Goal: Information Seeking & Learning: Find specific page/section

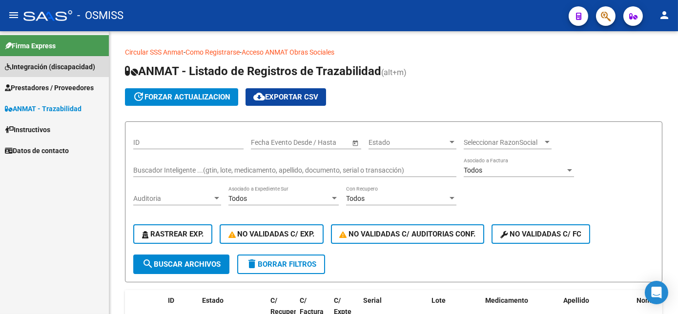
click at [71, 66] on span "Integración (discapacidad)" at bounding box center [50, 67] width 90 height 11
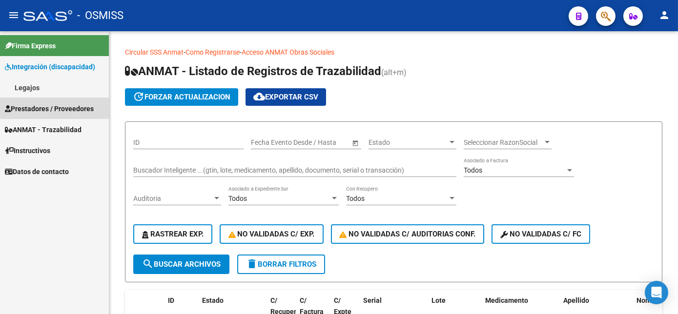
click at [64, 103] on span "Prestadores / Proveedores" at bounding box center [49, 108] width 89 height 11
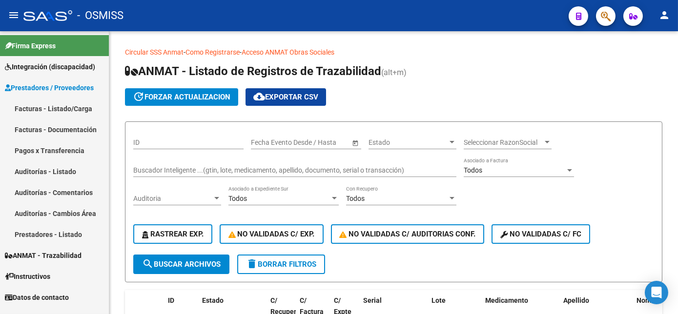
click at [67, 108] on link "Facturas - Listado/Carga" at bounding box center [54, 108] width 109 height 21
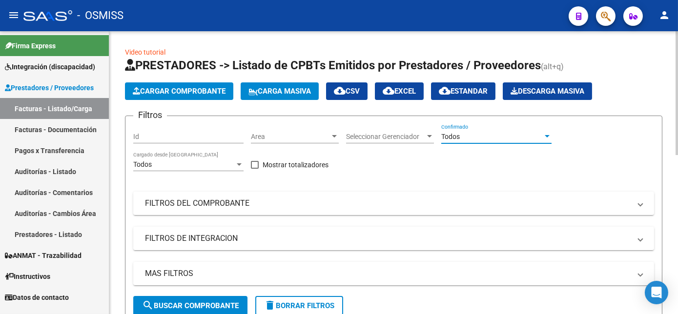
click at [542, 135] on div "Todos" at bounding box center [492, 137] width 102 height 8
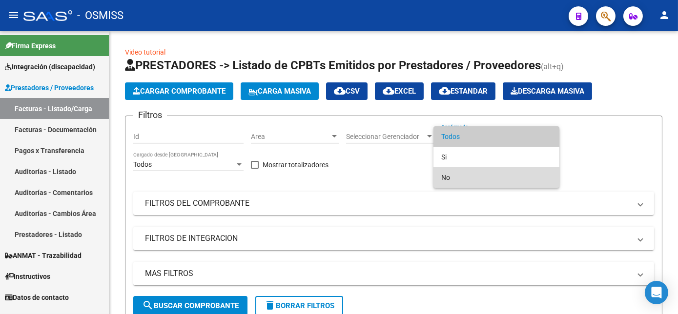
click at [504, 176] on span "No" at bounding box center [496, 177] width 110 height 21
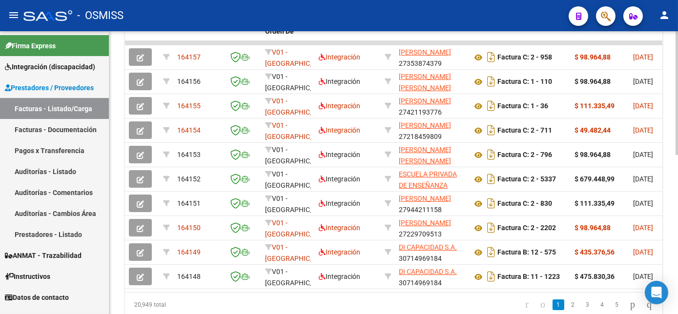
scroll to position [320, 0]
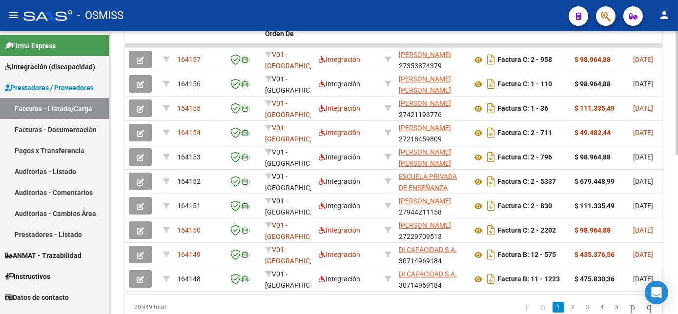
click at [678, 201] on html "menu - OSMISS person Firma Express Integración (discapacidad) Legajos Prestador…" at bounding box center [339, 157] width 678 height 314
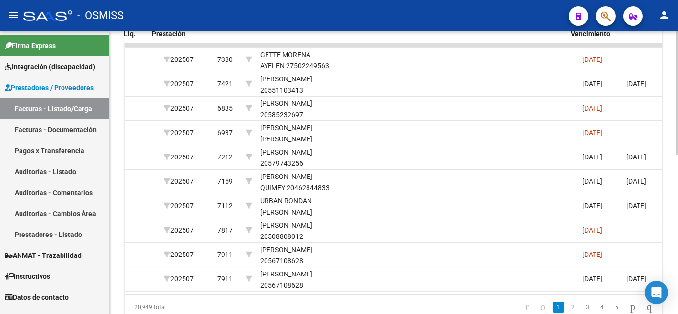
scroll to position [0, 1385]
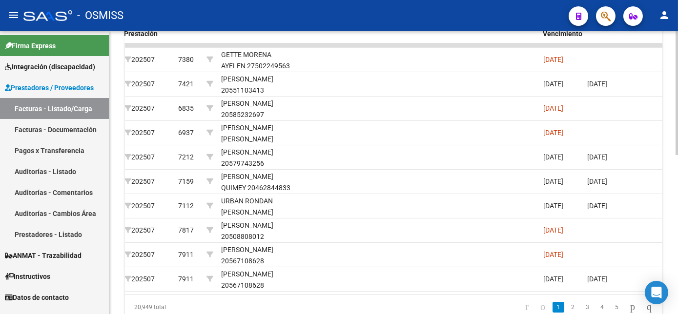
click at [675, 242] on div "Video tutorial PRESTADORES -> Listado de CPBTs Emitidos por Prestadores / Prove…" at bounding box center [393, 31] width 569 height 639
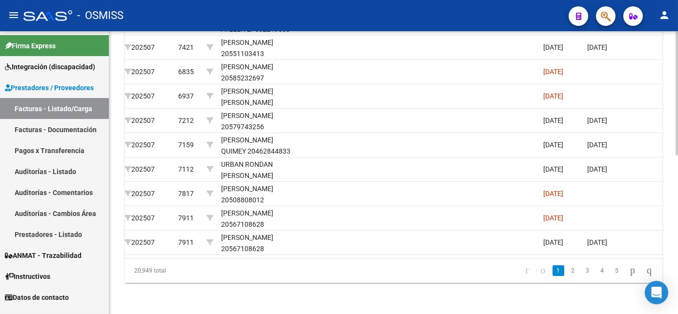
click at [678, 284] on div at bounding box center [677, 252] width 2 height 124
click at [567, 270] on link "2" at bounding box center [573, 271] width 12 height 11
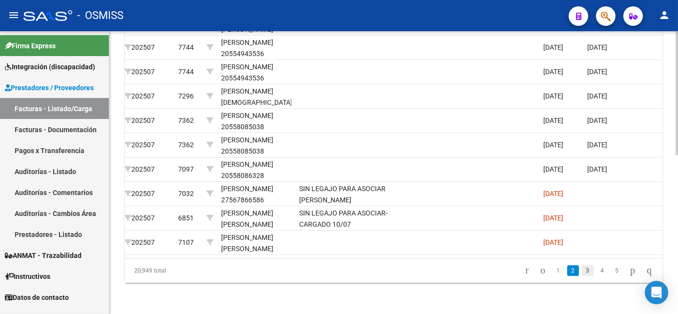
click at [582, 272] on link "3" at bounding box center [588, 271] width 12 height 11
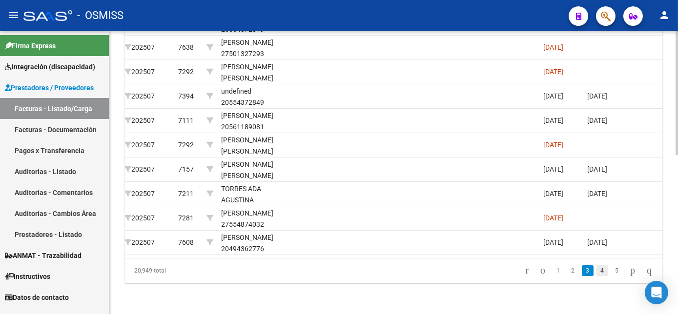
click at [596, 270] on link "4" at bounding box center [602, 271] width 12 height 11
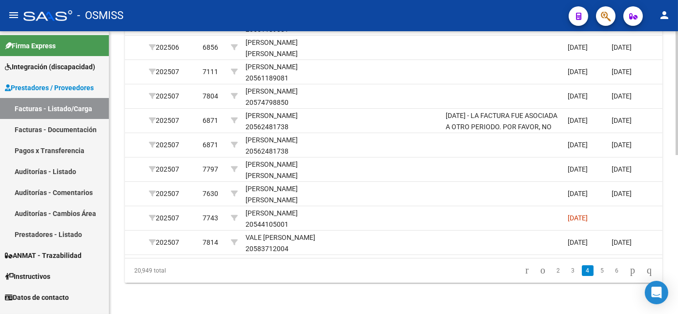
scroll to position [0, 1362]
click at [596, 272] on link "5" at bounding box center [602, 271] width 12 height 11
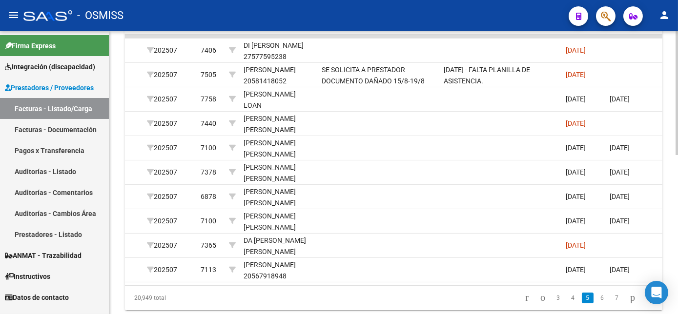
scroll to position [329, 0]
click at [678, 211] on html "menu - OSMISS person Firma Express Integración (discapacidad) Legajos Prestador…" at bounding box center [339, 157] width 678 height 314
click at [596, 303] on link "6" at bounding box center [602, 297] width 12 height 11
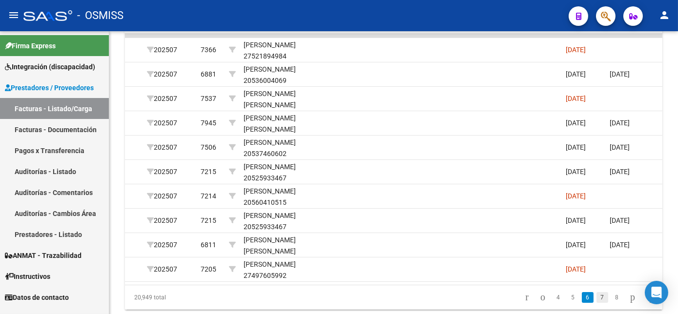
click at [596, 303] on link "7" at bounding box center [602, 297] width 12 height 11
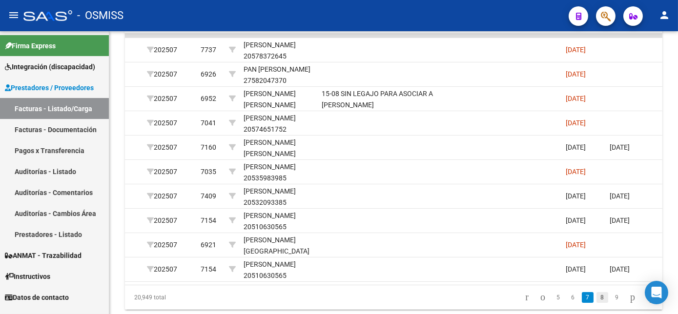
click at [596, 303] on link "8" at bounding box center [602, 297] width 12 height 11
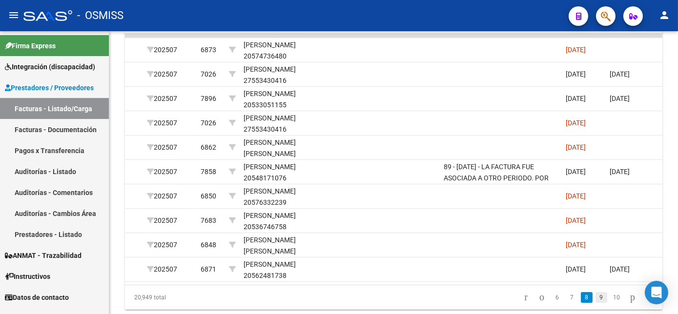
click at [596, 301] on link "9" at bounding box center [602, 297] width 12 height 11
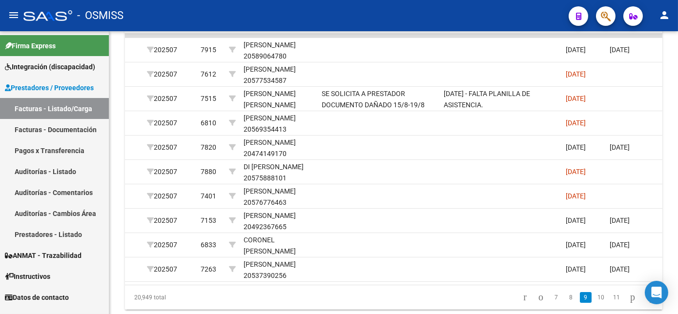
click at [595, 301] on link "10" at bounding box center [601, 297] width 13 height 11
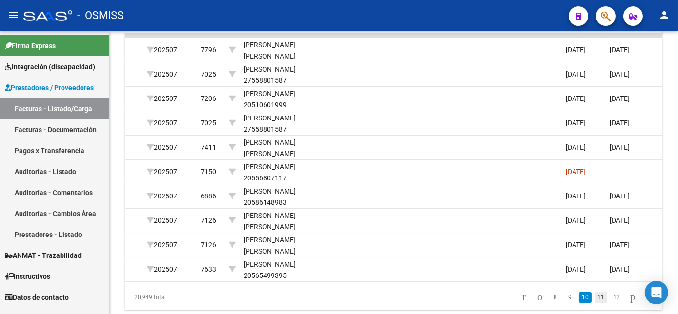
click at [595, 303] on link "11" at bounding box center [601, 297] width 13 height 11
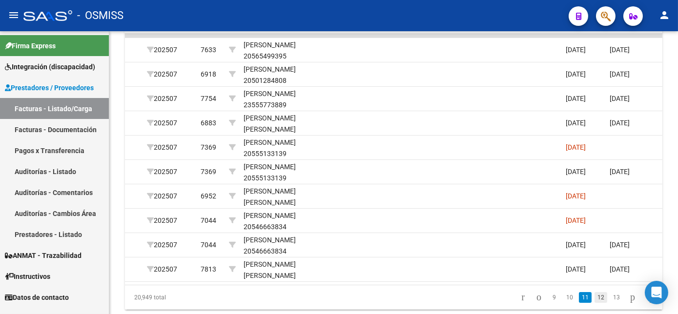
click at [595, 303] on link "12" at bounding box center [601, 297] width 13 height 11
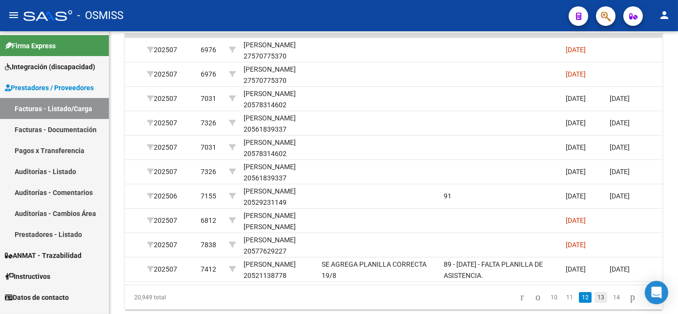
click at [595, 302] on link "13" at bounding box center [601, 297] width 13 height 11
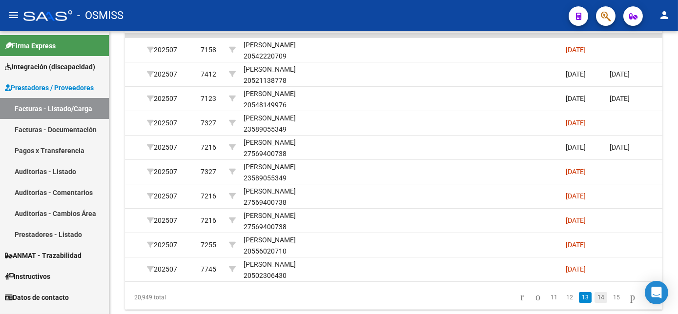
click at [595, 303] on link "14" at bounding box center [601, 297] width 13 height 11
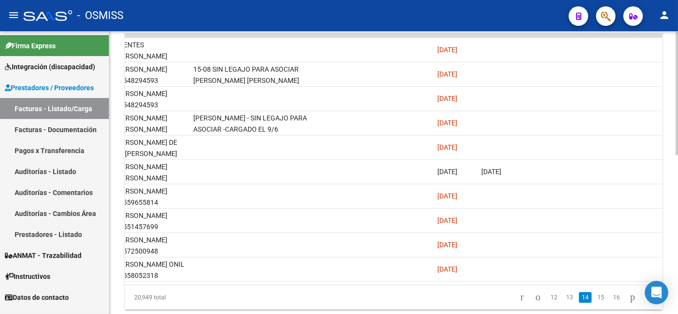
scroll to position [0, 1473]
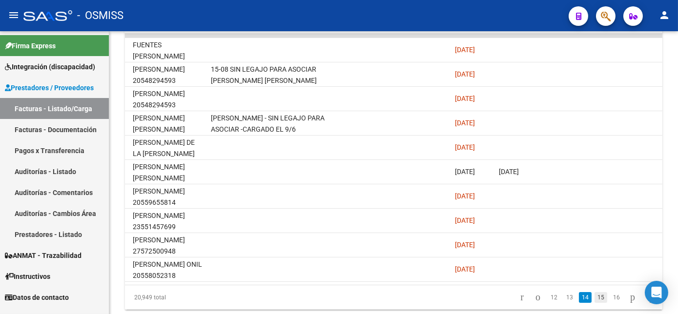
click at [595, 303] on link "15" at bounding box center [601, 297] width 13 height 11
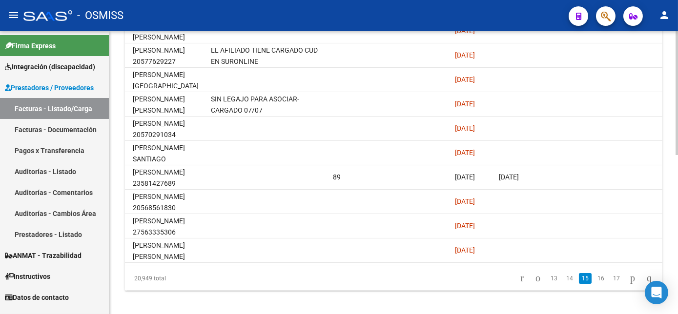
scroll to position [343, 0]
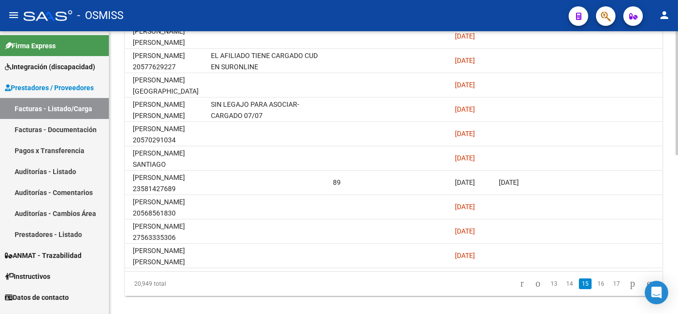
click at [678, 241] on html "menu - OSMISS person Firma Express Integración (discapacidad) Legajos Prestador…" at bounding box center [339, 157] width 678 height 314
click at [595, 288] on link "16" at bounding box center [601, 284] width 13 height 11
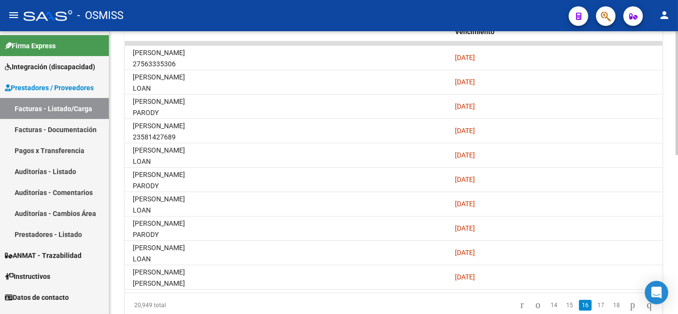
scroll to position [324, 0]
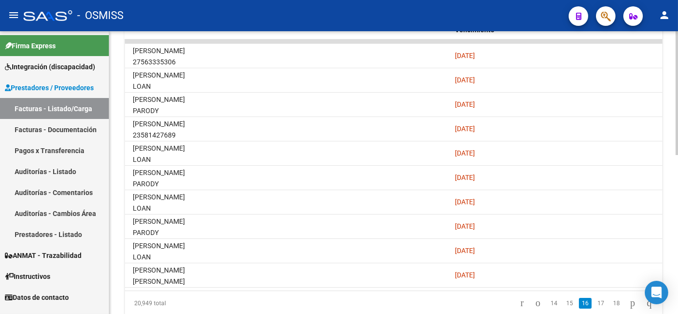
click at [678, 228] on html "menu - OSMISS person Firma Express Integración (discapacidad) Legajos Prestador…" at bounding box center [339, 157] width 678 height 314
click at [595, 308] on link "17" at bounding box center [601, 303] width 13 height 11
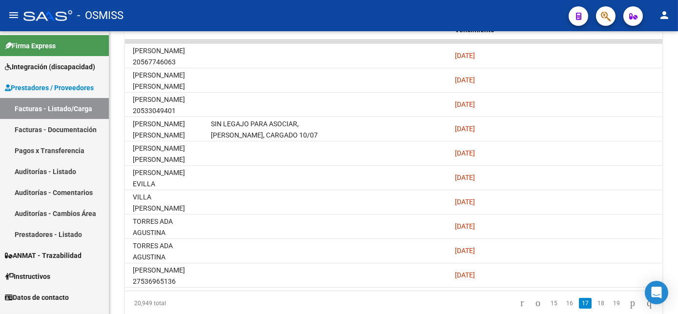
click at [595, 308] on link "18" at bounding box center [601, 303] width 13 height 11
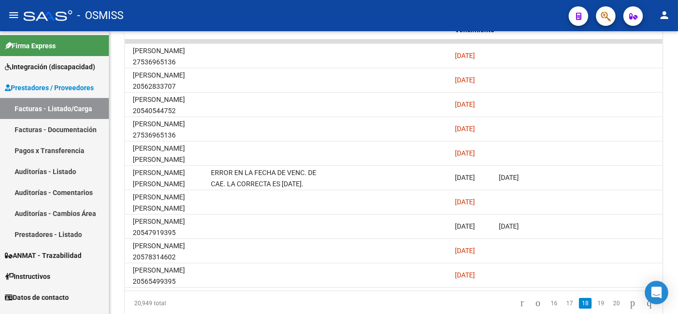
click at [595, 308] on link "19" at bounding box center [601, 303] width 13 height 11
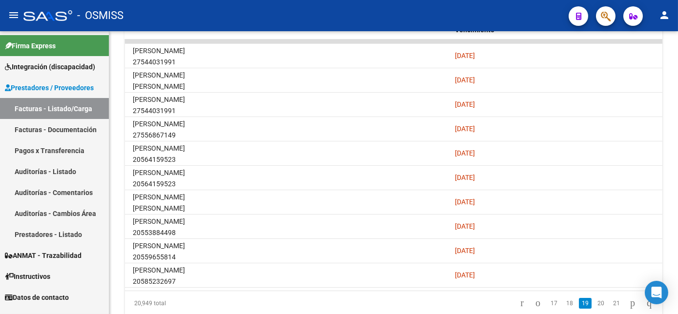
click at [595, 308] on link "20" at bounding box center [601, 303] width 13 height 11
click at [595, 308] on link "21" at bounding box center [601, 303] width 13 height 11
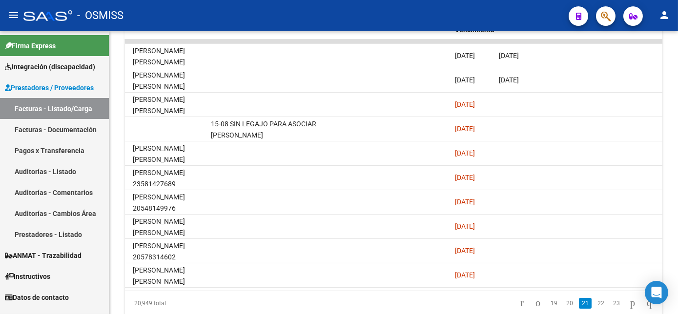
click at [595, 308] on link "22" at bounding box center [601, 303] width 13 height 11
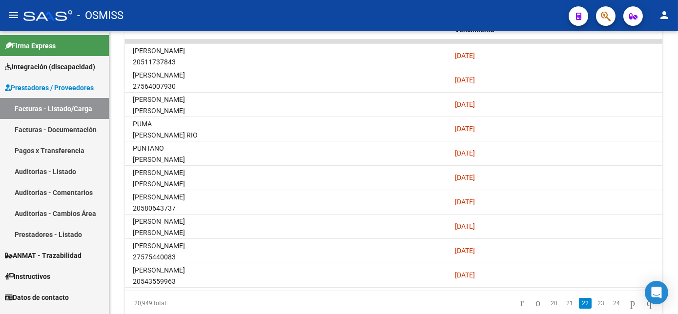
click at [595, 308] on link "23" at bounding box center [601, 303] width 13 height 11
click at [595, 308] on link "24" at bounding box center [601, 303] width 13 height 11
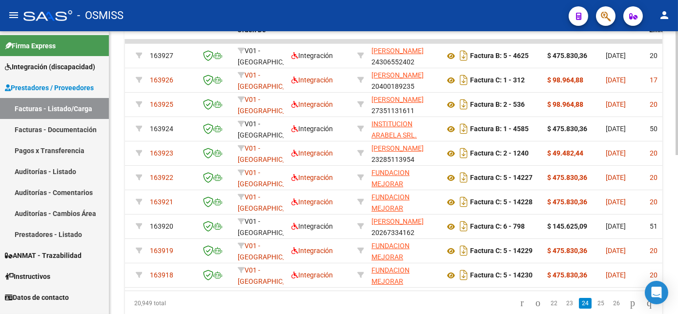
scroll to position [0, 0]
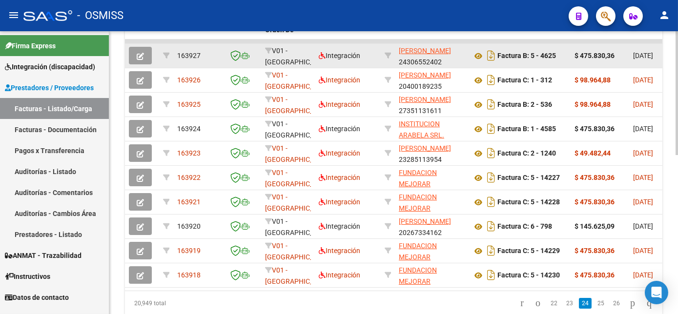
click at [138, 57] on icon "button" at bounding box center [140, 56] width 7 height 7
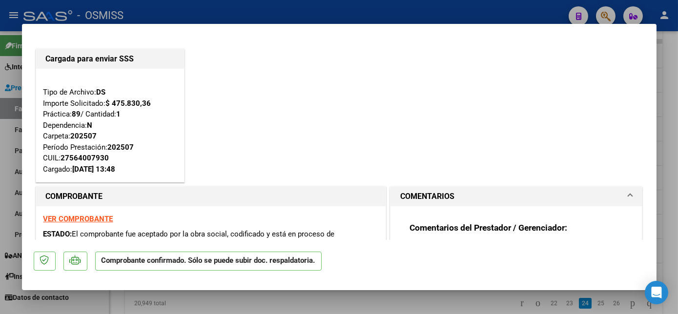
click at [669, 61] on div at bounding box center [339, 157] width 678 height 314
type input "$ 0,00"
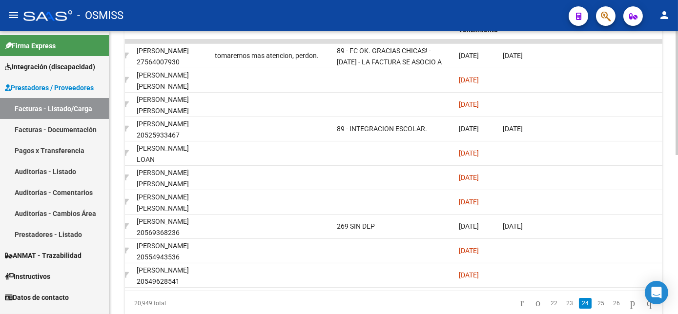
scroll to position [0, 1471]
click at [595, 306] on link "25" at bounding box center [601, 303] width 13 height 11
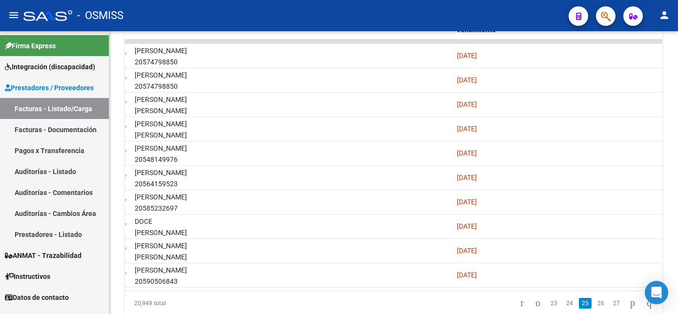
click at [595, 306] on link "26" at bounding box center [601, 303] width 13 height 11
click at [595, 308] on link "27" at bounding box center [601, 303] width 13 height 11
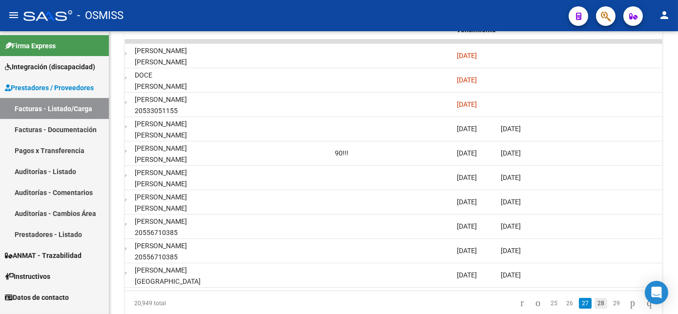
click at [595, 307] on link "28" at bounding box center [601, 303] width 13 height 11
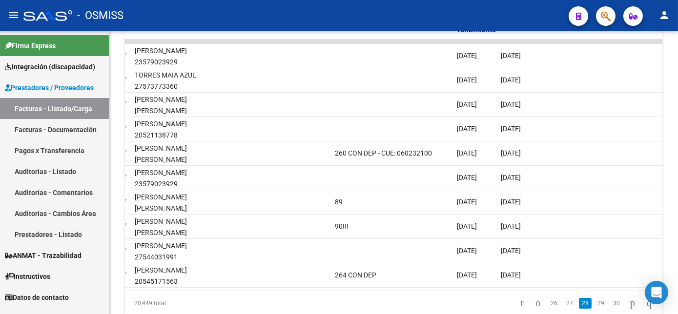
click at [595, 307] on link "29" at bounding box center [601, 303] width 13 height 11
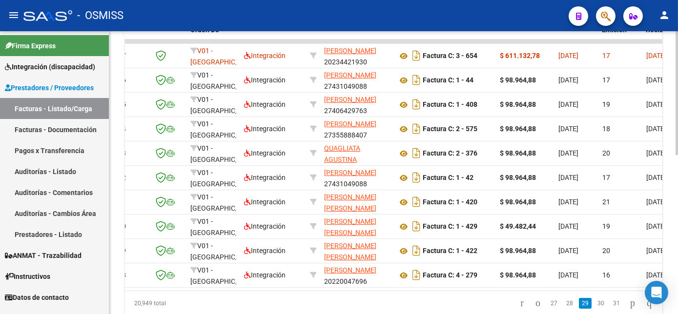
scroll to position [0, 0]
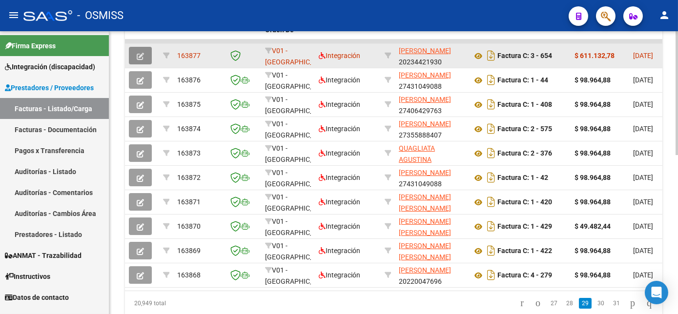
click at [138, 53] on icon "button" at bounding box center [140, 56] width 7 height 7
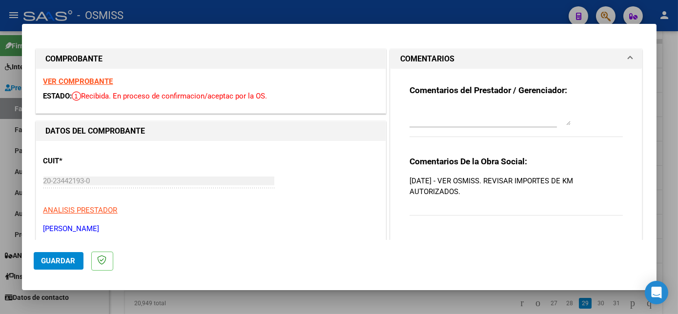
click at [666, 150] on div at bounding box center [339, 157] width 678 height 314
type input "$ 0,00"
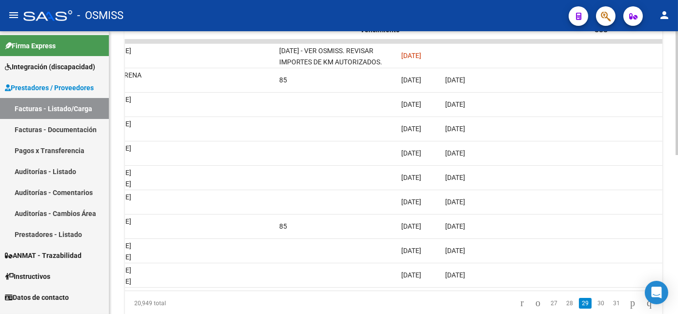
scroll to position [0, 1580]
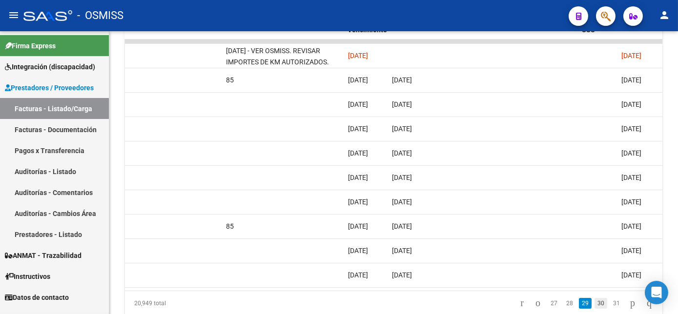
click at [595, 308] on link "30" at bounding box center [601, 303] width 13 height 11
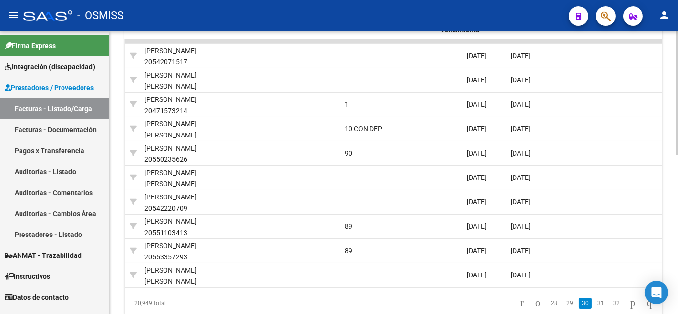
scroll to position [0, 1458]
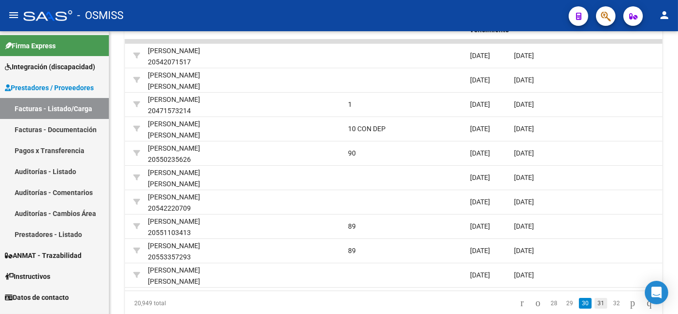
click at [595, 308] on link "31" at bounding box center [601, 303] width 13 height 11
click at [595, 308] on link "32" at bounding box center [601, 303] width 13 height 11
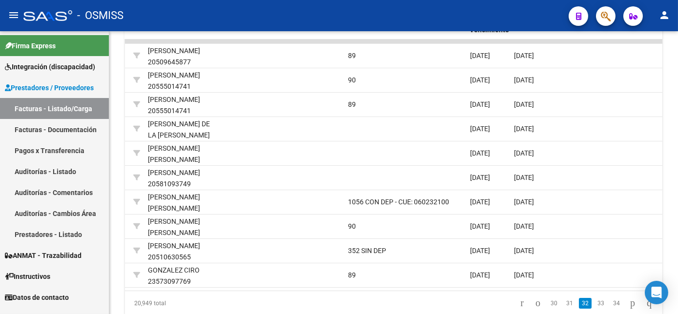
click at [595, 308] on link "33" at bounding box center [601, 303] width 13 height 11
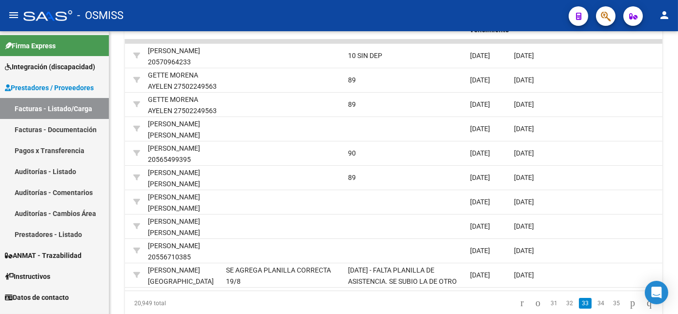
click at [595, 308] on link "34" at bounding box center [601, 303] width 13 height 11
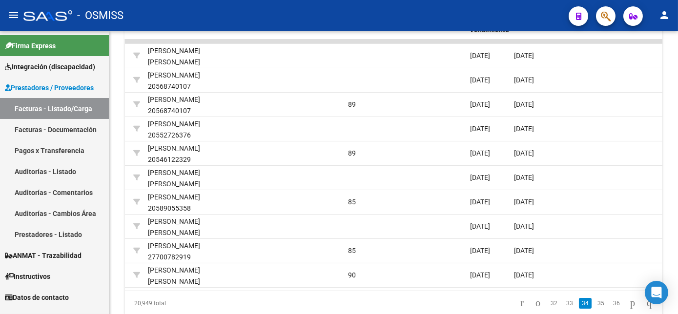
click at [595, 308] on link "35" at bounding box center [601, 303] width 13 height 11
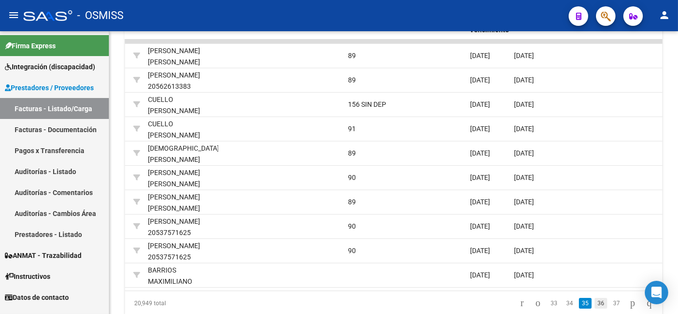
click at [595, 307] on link "36" at bounding box center [601, 303] width 13 height 11
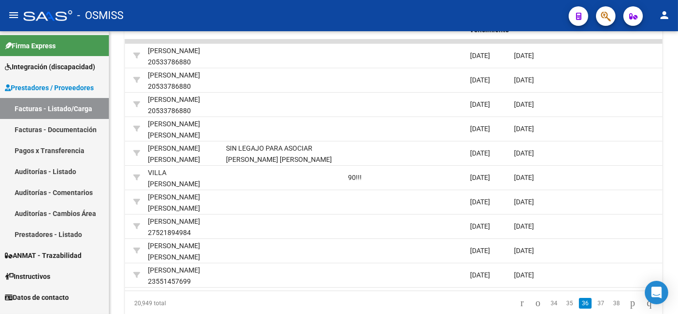
click at [595, 307] on link "37" at bounding box center [601, 303] width 13 height 11
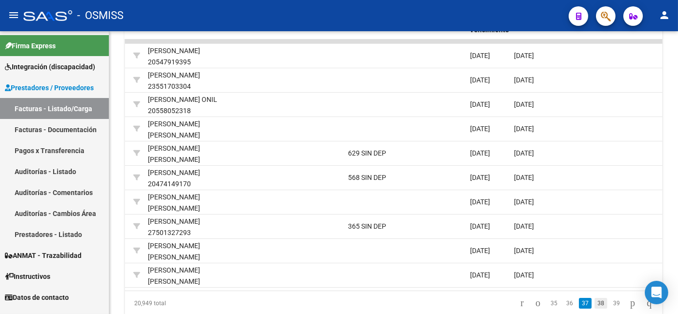
click at [595, 308] on link "38" at bounding box center [601, 303] width 13 height 11
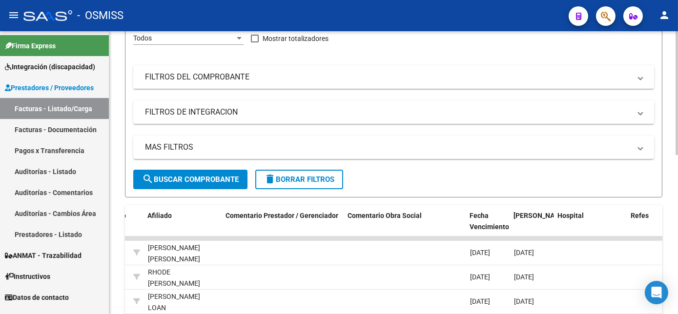
scroll to position [0, 0]
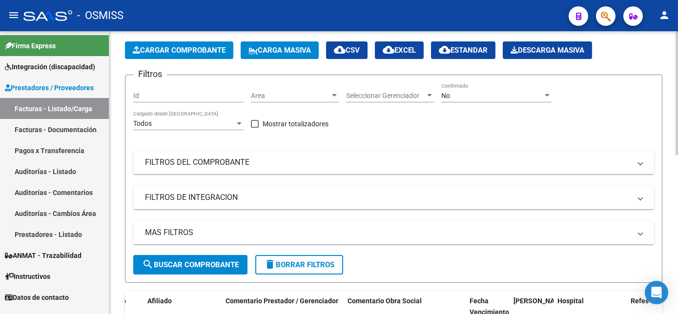
click at [678, 113] on html "menu - OSMISS person Firma Express Integración (discapacidad) Legajos Prestador…" at bounding box center [339, 157] width 678 height 314
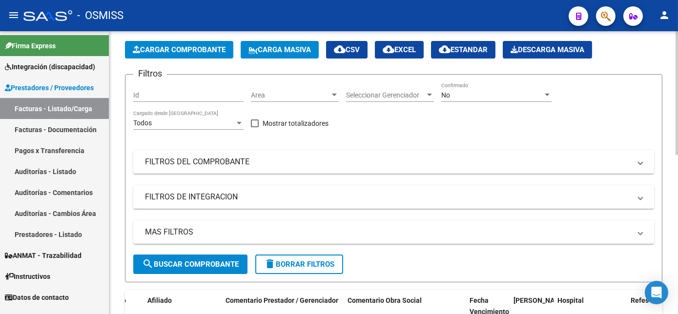
click at [194, 259] on button "search Buscar Comprobante" at bounding box center [190, 265] width 114 height 20
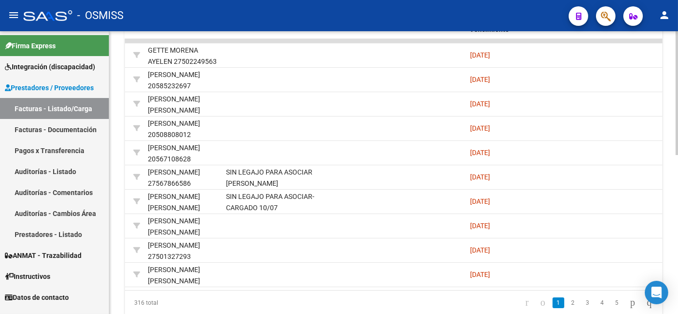
scroll to position [327, 0]
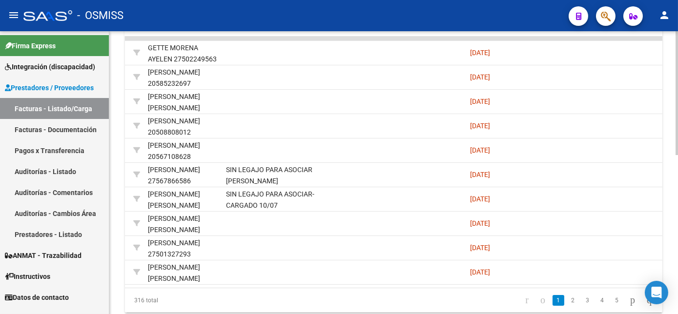
click at [678, 226] on html "menu - OSMISS person Firma Express Integración (discapacidad) Legajos Prestador…" at bounding box center [339, 157] width 678 height 314
click at [567, 306] on link "2" at bounding box center [573, 300] width 12 height 11
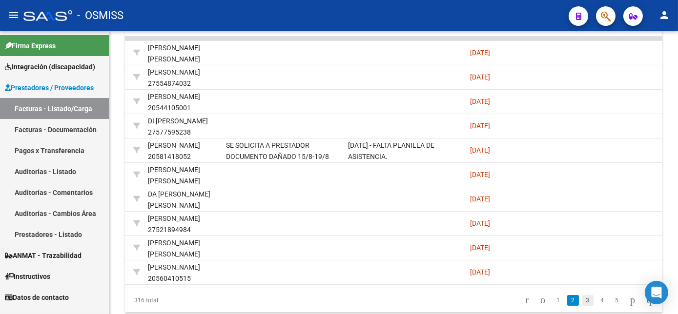
click at [582, 305] on link "3" at bounding box center [588, 300] width 12 height 11
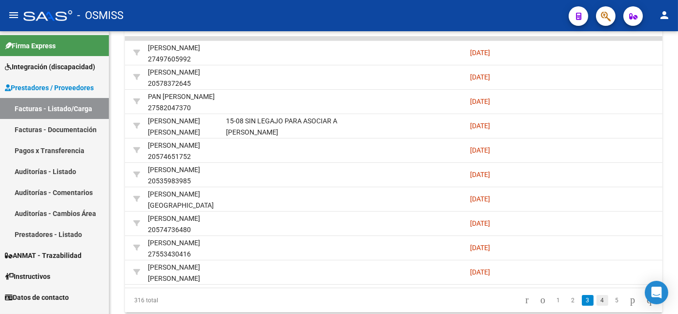
click at [596, 305] on link "4" at bounding box center [602, 300] width 12 height 11
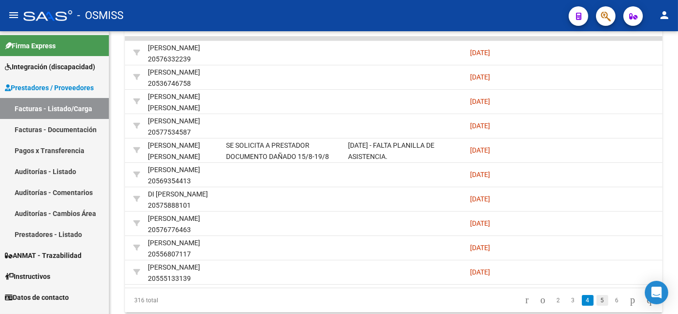
click at [596, 306] on link "5" at bounding box center [602, 300] width 12 height 11
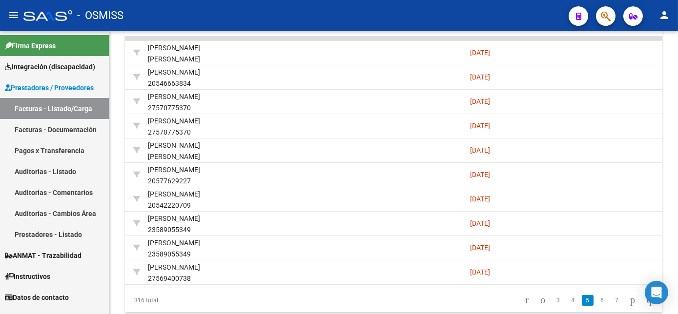
click at [596, 306] on link "6" at bounding box center [602, 300] width 12 height 11
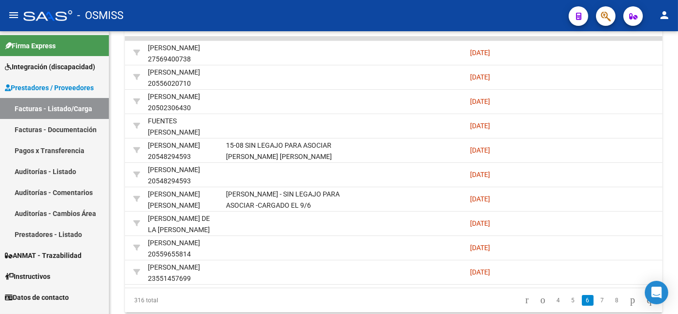
click at [596, 306] on link "7" at bounding box center [602, 300] width 12 height 11
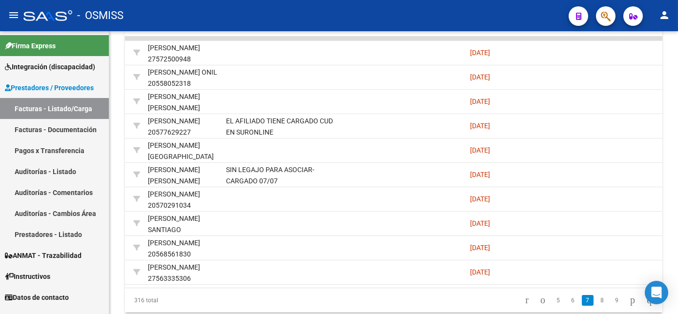
click at [596, 306] on link "8" at bounding box center [602, 300] width 12 height 11
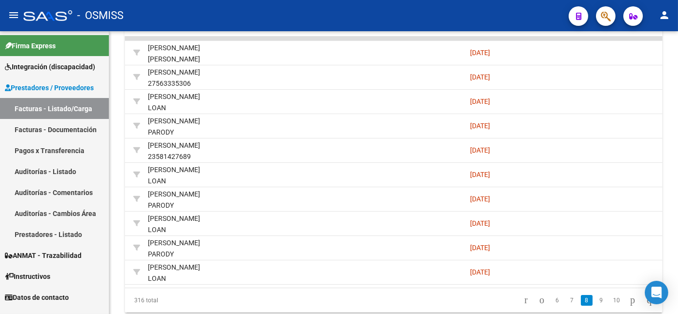
click at [596, 306] on link "9" at bounding box center [602, 300] width 12 height 11
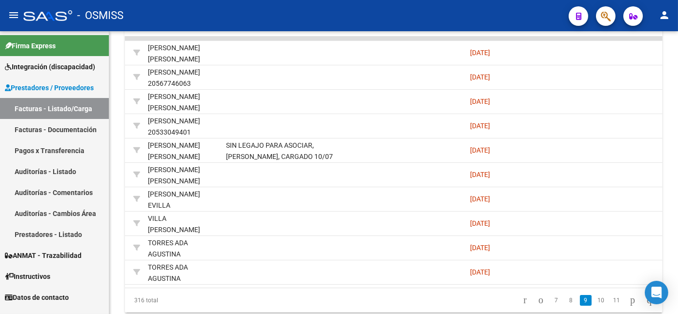
click at [595, 306] on link "10" at bounding box center [601, 300] width 13 height 11
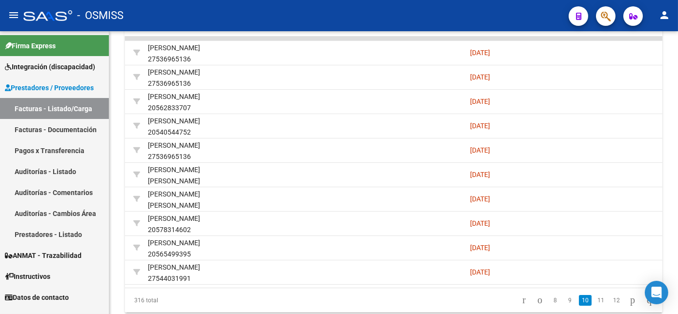
click at [595, 306] on link "11" at bounding box center [601, 300] width 13 height 11
click at [595, 306] on link "12" at bounding box center [601, 300] width 13 height 11
click at [595, 306] on link "13" at bounding box center [601, 300] width 13 height 11
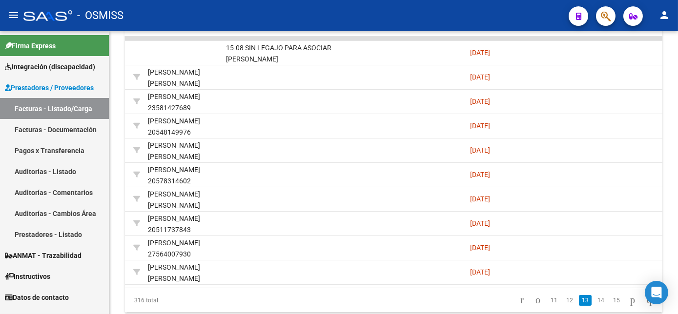
click at [595, 306] on link "14" at bounding box center [601, 300] width 13 height 11
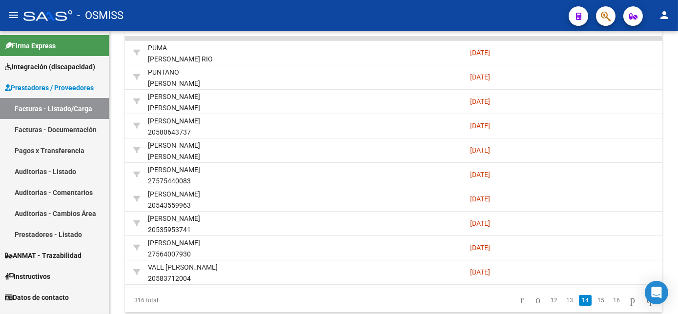
click at [595, 306] on link "15" at bounding box center [601, 300] width 13 height 11
click at [595, 306] on link "16" at bounding box center [601, 300] width 13 height 11
click at [595, 306] on link "17" at bounding box center [601, 300] width 13 height 11
click at [595, 306] on link "18" at bounding box center [601, 300] width 13 height 11
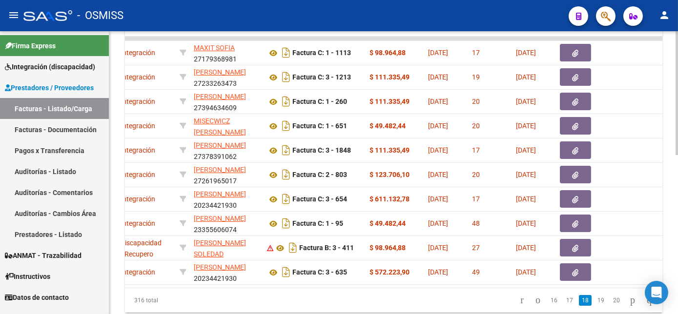
scroll to position [0, 0]
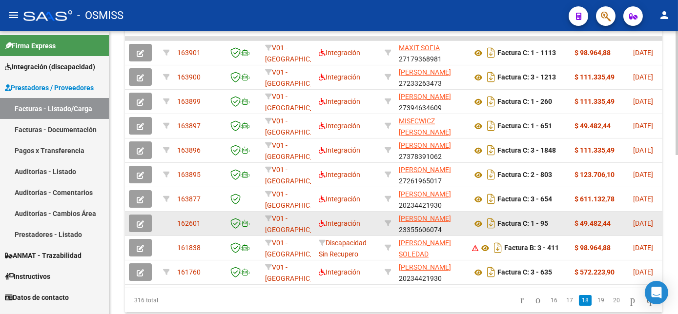
click at [139, 221] on icon "button" at bounding box center [140, 224] width 7 height 7
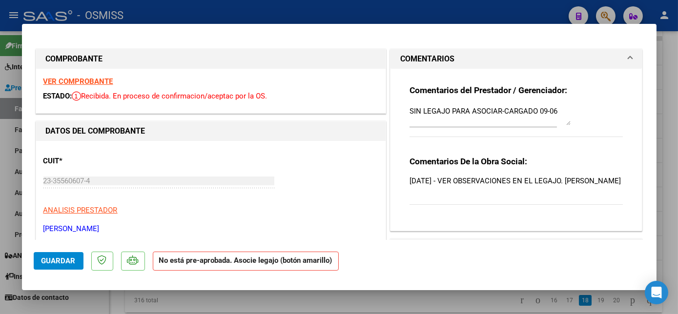
click at [672, 72] on div at bounding box center [339, 157] width 678 height 314
type input "$ 0,00"
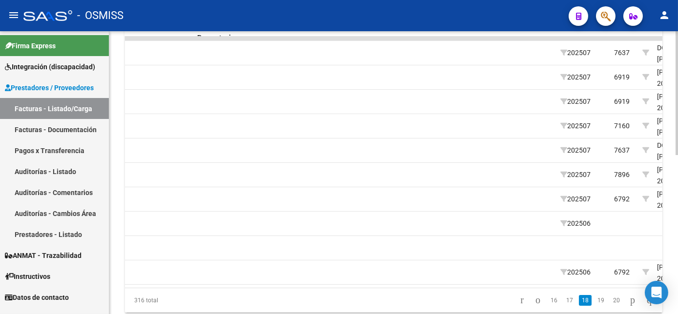
scroll to position [0, 1360]
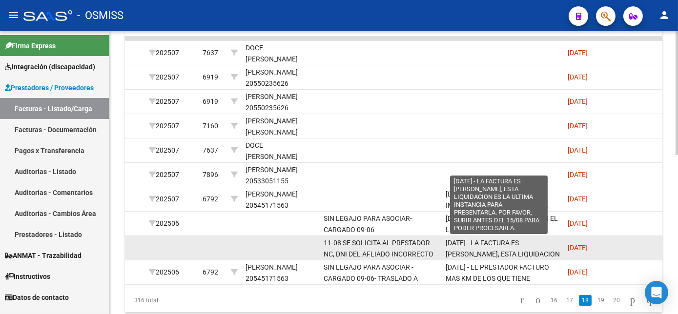
click at [516, 255] on span "[DATE] - LA FACTURA ES [PERSON_NAME], ESTA LIQUIDACION ES LA ULTIMA INSTANCIA P…" at bounding box center [503, 270] width 114 height 63
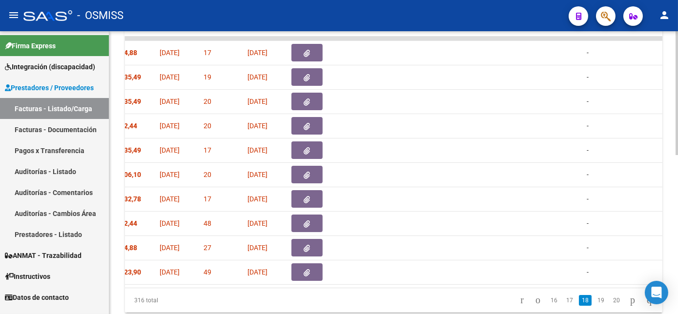
scroll to position [0, 0]
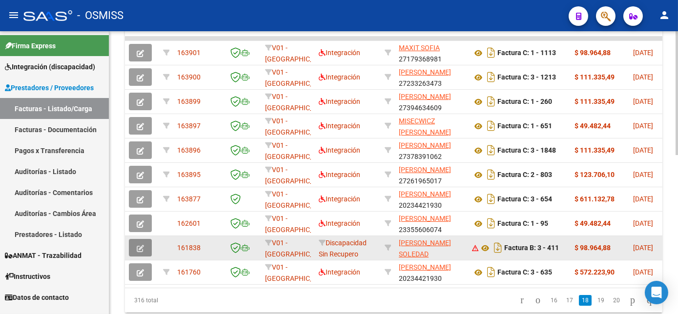
click at [142, 248] on icon "button" at bounding box center [140, 248] width 7 height 7
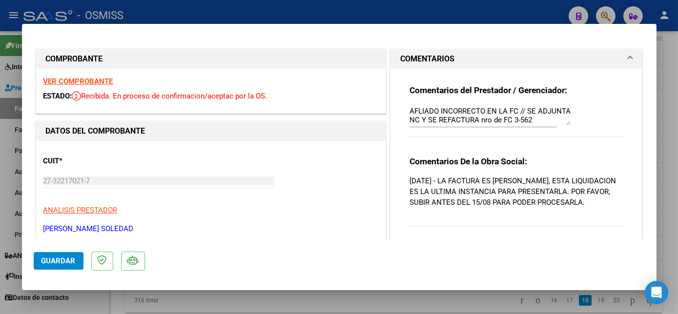
click at [397, 307] on div at bounding box center [339, 157] width 678 height 314
type input "$ 0,00"
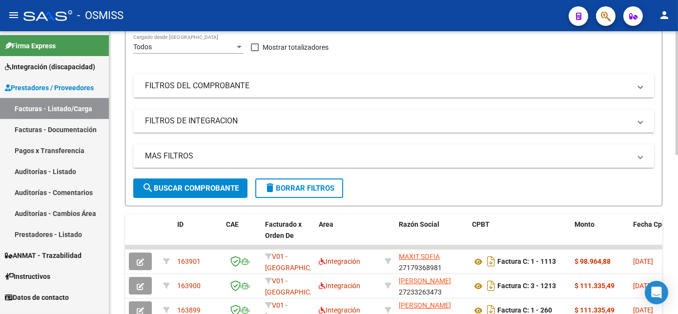
scroll to position [110, 0]
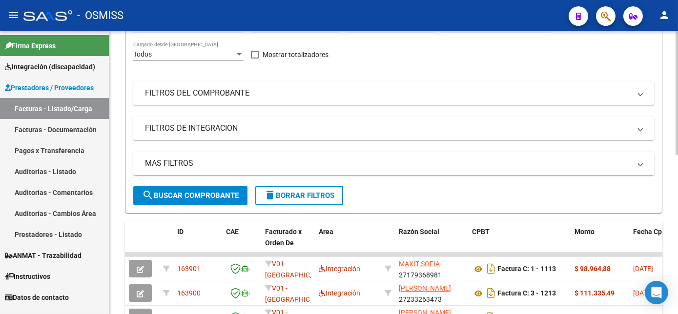
click at [675, 94] on div "Video tutorial PRESTADORES -> Listado de CPBTs Emitidos por Prestadores / Prove…" at bounding box center [394, 240] width 571 height 639
click at [321, 97] on mat-panel-title "FILTROS DEL COMPROBANTE" at bounding box center [388, 93] width 486 height 11
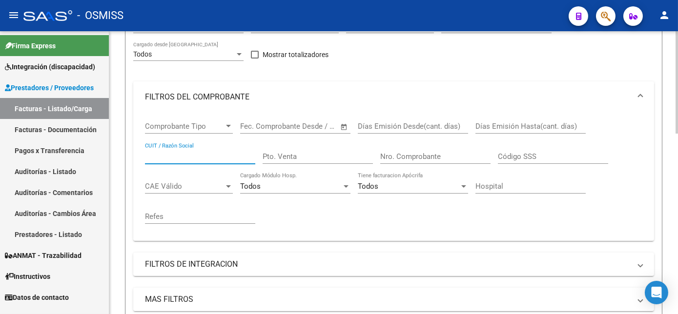
click at [201, 160] on input "CUIT / Razón Social" at bounding box center [200, 156] width 110 height 9
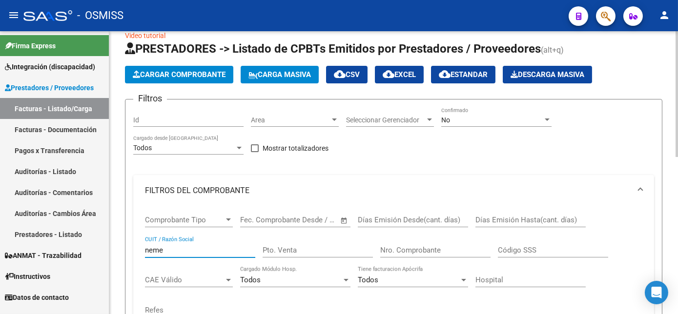
scroll to position [16, 0]
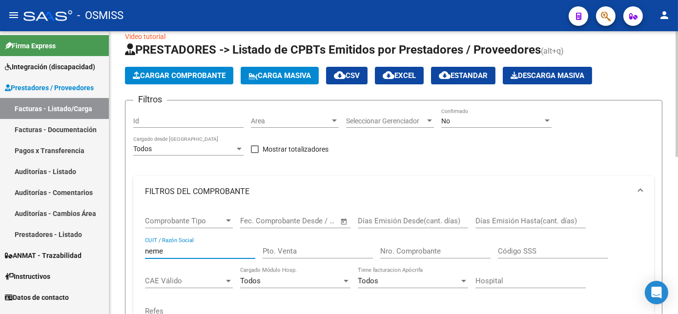
click at [678, 110] on html "menu - OSMISS person Firma Express Integración (discapacidad) Legajos Prestador…" at bounding box center [339, 157] width 678 height 314
type input "neme"
click at [538, 123] on div "No" at bounding box center [492, 121] width 102 height 8
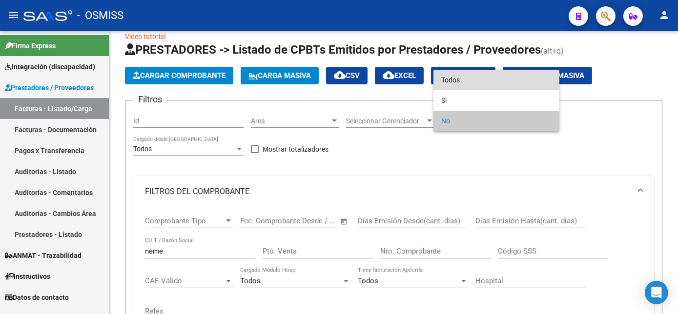
click at [488, 80] on span "Todos" at bounding box center [496, 80] width 110 height 21
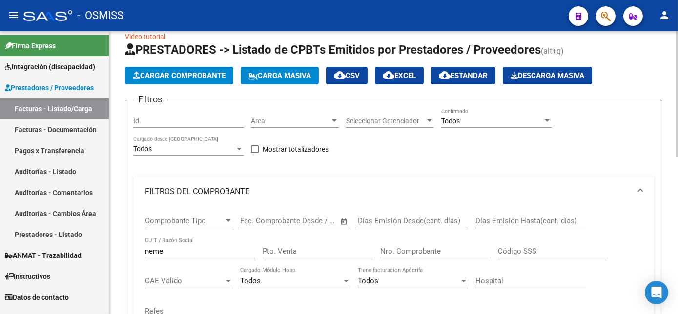
drag, startPoint x: 675, startPoint y: 101, endPoint x: 678, endPoint y: 182, distance: 80.6
click at [678, 182] on html "menu - OSMISS person Firma Express Integración (discapacidad) Legajos Prestador…" at bounding box center [339, 157] width 678 height 314
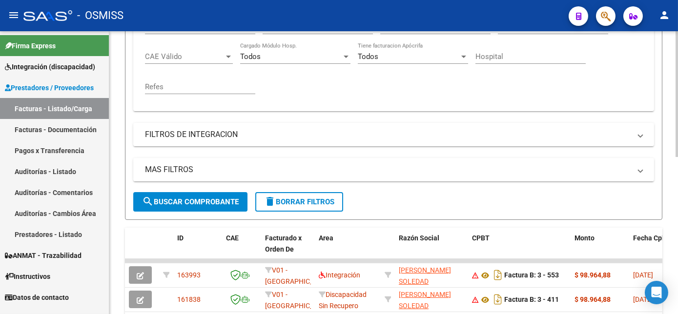
scroll to position [243, 0]
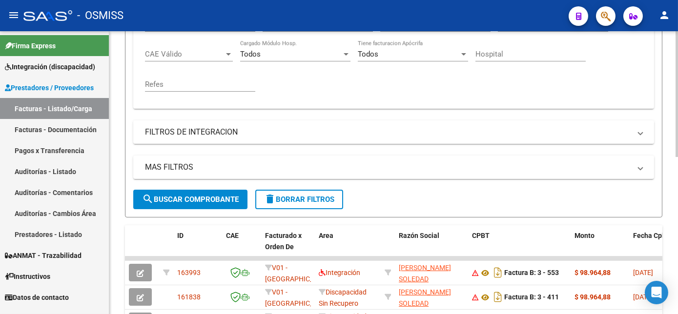
click at [678, 233] on html "menu - OSMISS person Firma Express Integración (discapacidad) Legajos Prestador…" at bounding box center [339, 157] width 678 height 314
click at [225, 202] on span "search Buscar Comprobante" at bounding box center [190, 199] width 97 height 9
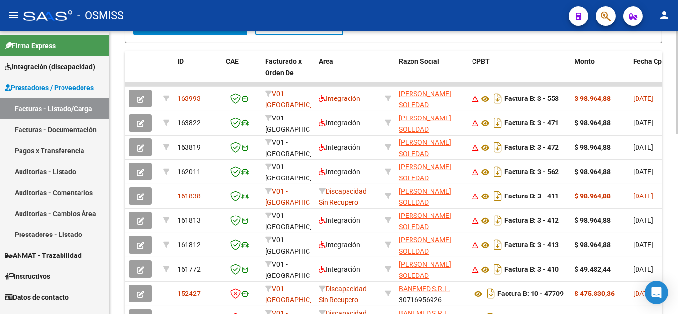
scroll to position [418, 0]
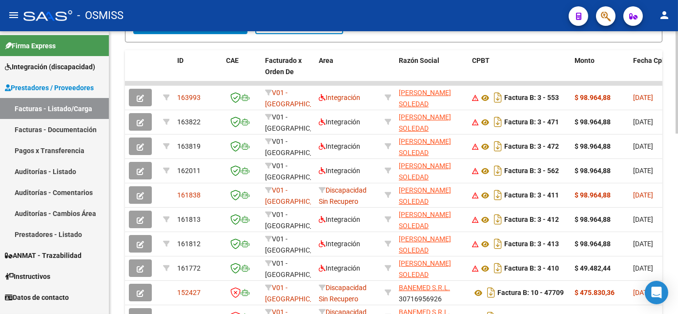
click at [678, 234] on html "menu - OSMISS person Firma Express Integración (discapacidad) Legajos Prestador…" at bounding box center [339, 157] width 678 height 314
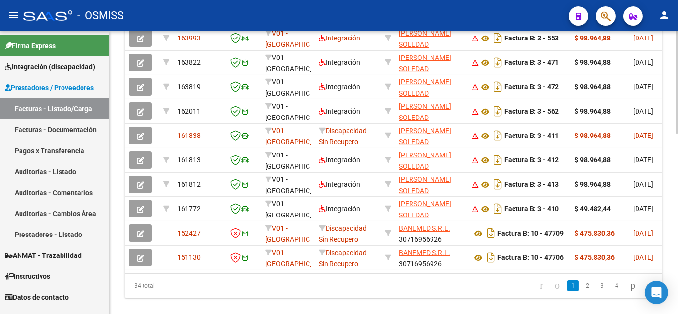
click at [678, 270] on div at bounding box center [677, 257] width 2 height 103
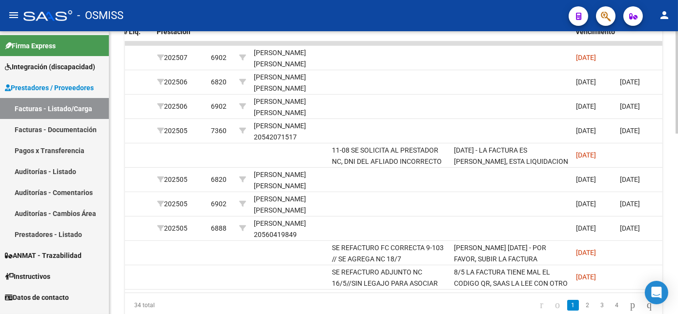
scroll to position [459, 0]
click at [678, 232] on html "menu - OSMISS person Firma Express Integración (discapacidad) Legajos Prestador…" at bounding box center [339, 157] width 678 height 314
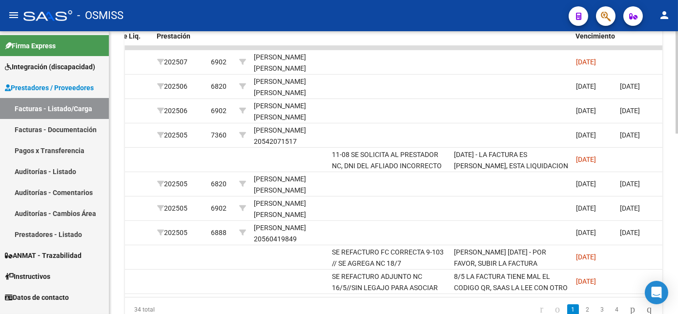
scroll to position [454, 0]
click at [678, 217] on html "menu - OSMISS person Firma Express Integración (discapacidad) Legajos Prestador…" at bounding box center [339, 157] width 678 height 314
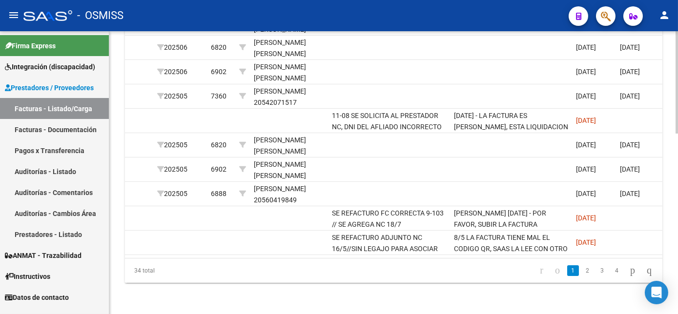
scroll to position [499, 0]
click at [676, 231] on div at bounding box center [677, 263] width 2 height 103
click at [582, 266] on link "2" at bounding box center [588, 271] width 12 height 11
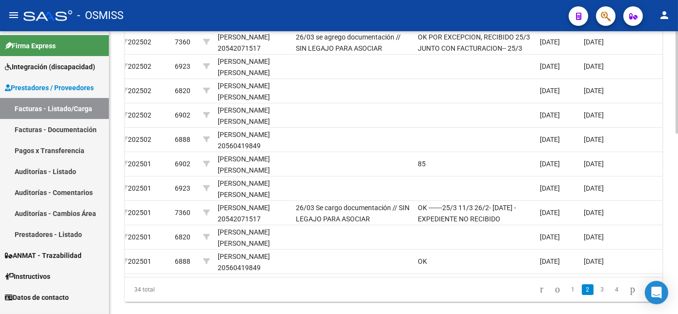
scroll to position [475, 0]
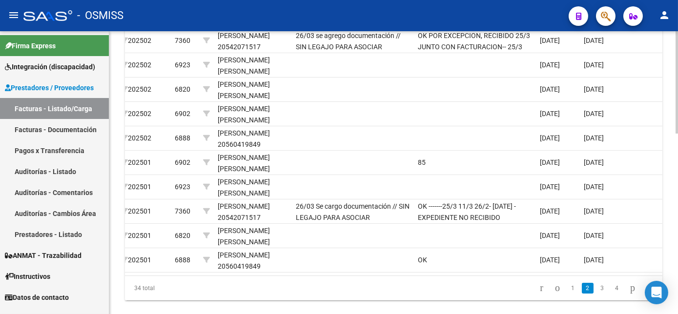
click at [676, 236] on div at bounding box center [677, 257] width 2 height 103
click at [567, 292] on link "1" at bounding box center [573, 288] width 12 height 11
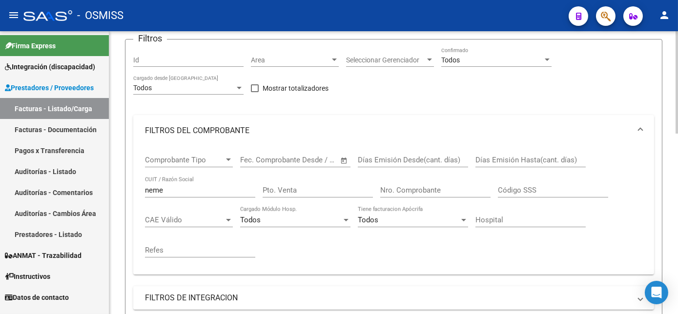
scroll to position [69, 0]
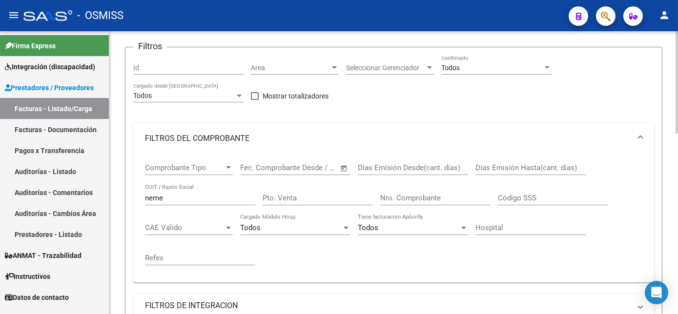
click at [678, 94] on html "menu - OSMISS person Firma Express Integración (discapacidad) Legajos Prestador…" at bounding box center [339, 157] width 678 height 314
click at [199, 194] on input "neme" at bounding box center [200, 198] width 110 height 9
drag, startPoint x: 184, startPoint y: 204, endPoint x: 139, endPoint y: 198, distance: 45.8
click at [139, 198] on div "Comprobante Tipo Comprobante Tipo Start date – End date Fec. Comprobante Desde …" at bounding box center [393, 218] width 521 height 128
click at [184, 202] on input "neme" at bounding box center [200, 198] width 110 height 9
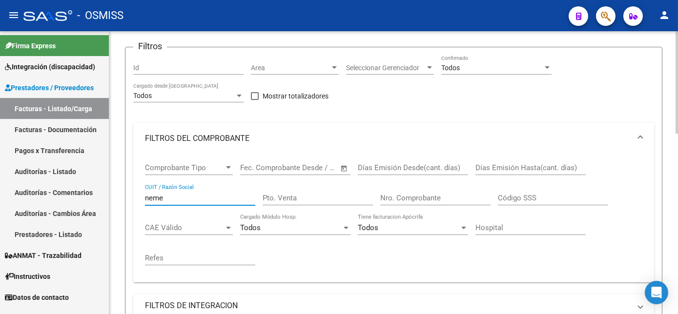
click at [184, 202] on input "neme" at bounding box center [200, 198] width 110 height 9
click at [460, 67] on div "Todos" at bounding box center [492, 68] width 102 height 8
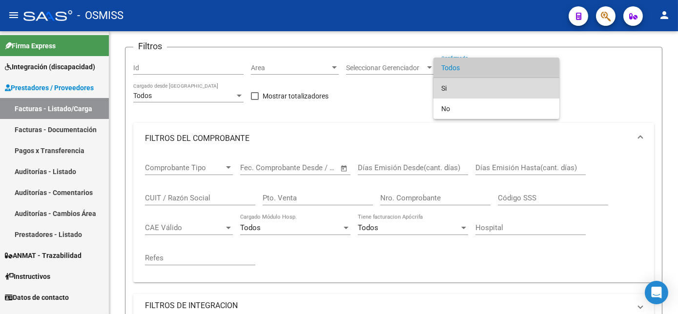
click at [446, 84] on span "Si" at bounding box center [496, 88] width 110 height 21
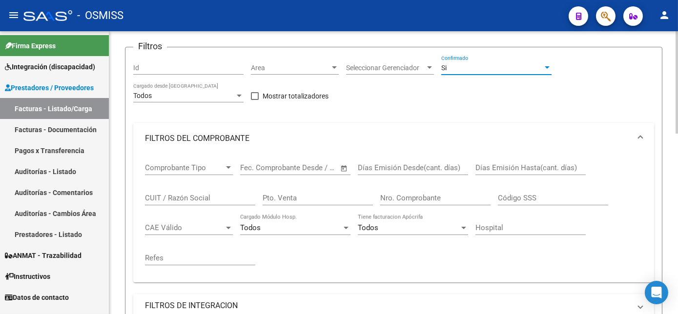
click at [487, 64] on div "Si" at bounding box center [492, 68] width 102 height 8
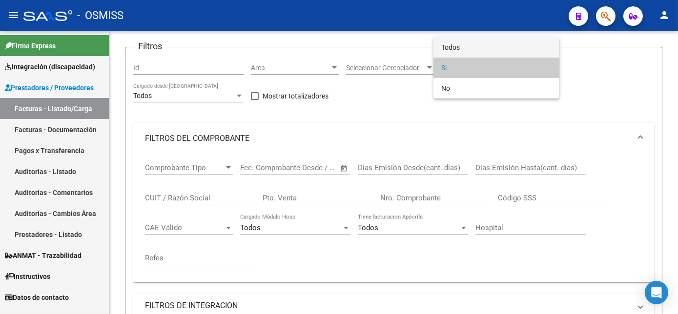
click at [476, 45] on span "Todos" at bounding box center [496, 47] width 110 height 21
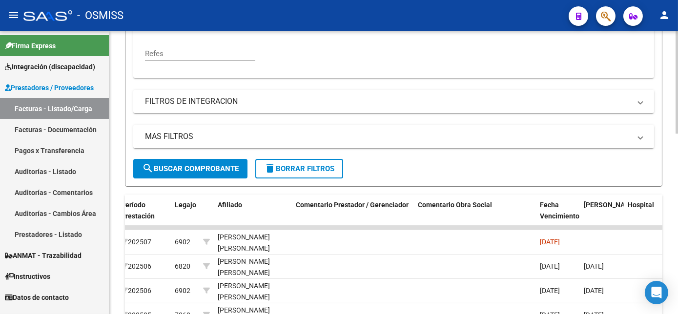
scroll to position [303, 0]
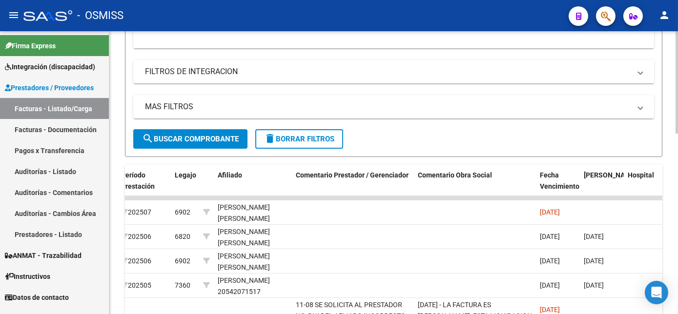
click at [678, 198] on html "menu - OSMISS person Firma Express Integración (discapacidad) Legajos Prestador…" at bounding box center [339, 157] width 678 height 314
click at [199, 136] on span "search Buscar Comprobante" at bounding box center [190, 139] width 97 height 9
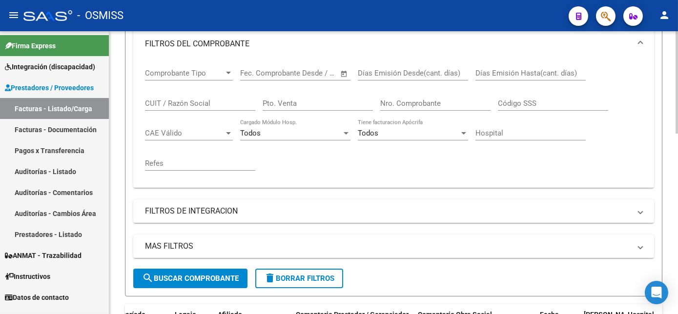
scroll to position [159, 0]
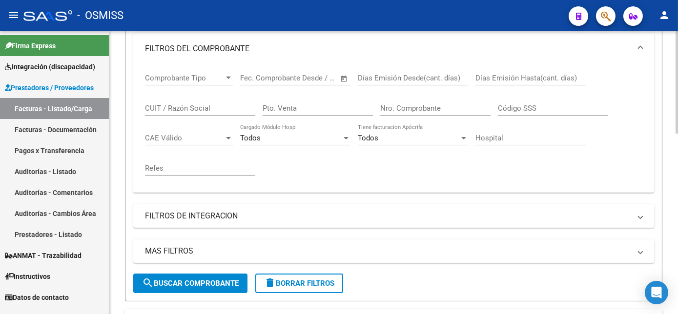
click at [678, 141] on html "menu - OSMISS person Firma Express Integración (discapacidad) Legajos Prestador…" at bounding box center [339, 157] width 678 height 314
click at [408, 205] on mat-expansion-panel-header "FILTROS DE INTEGRACION" at bounding box center [393, 216] width 521 height 23
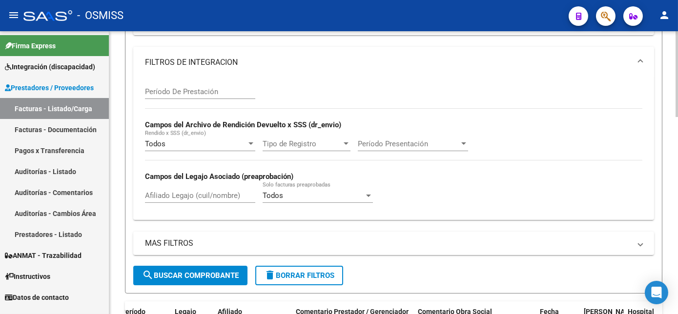
click at [678, 208] on html "menu - OSMISS person Firma Express Integración (discapacidad) Legajos Prestador…" at bounding box center [339, 157] width 678 height 314
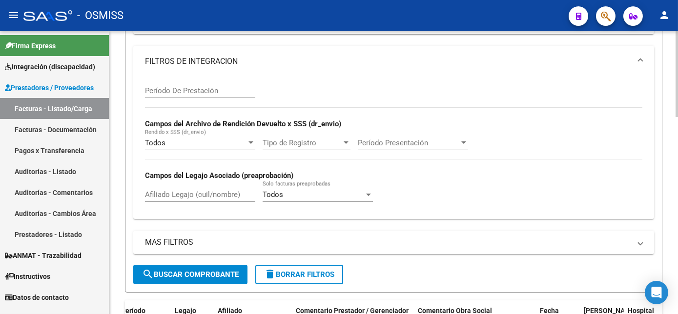
click at [191, 194] on input "Afiliado Legajo (cuil/nombre)" at bounding box center [200, 194] width 110 height 9
type input "[PERSON_NAME]"
drag, startPoint x: 675, startPoint y: 195, endPoint x: 678, endPoint y: 221, distance: 26.1
click at [678, 221] on html "menu - OSMISS person Firma Express Integración (discapacidad) Legajos Prestador…" at bounding box center [339, 157] width 678 height 314
drag, startPoint x: 678, startPoint y: 221, endPoint x: 577, endPoint y: 143, distance: 127.4
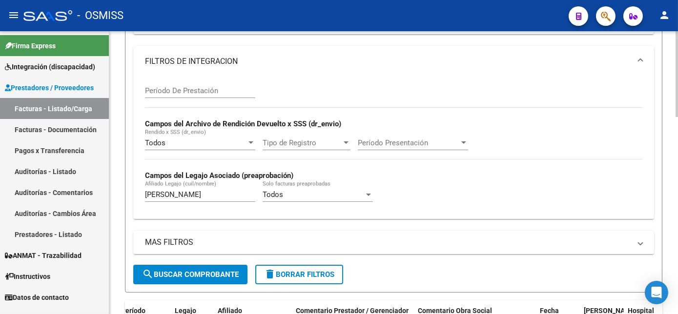
click at [577, 143] on div "Período De Prestación Campos del Archivo de Rendición Devuelto x SSS (dr_envio)…" at bounding box center [393, 144] width 497 height 134
drag, startPoint x: 675, startPoint y: 159, endPoint x: 678, endPoint y: 206, distance: 47.4
click at [678, 206] on html "menu - OSMISS person Firma Express Integración (discapacidad) Legajos Prestador…" at bounding box center [339, 157] width 678 height 314
drag, startPoint x: 678, startPoint y: 206, endPoint x: 542, endPoint y: 98, distance: 173.0
click at [542, 98] on div "Período De Prestación Campos del Archivo de Rendición Devuelto x SSS (dr_envio)…" at bounding box center [393, 144] width 497 height 134
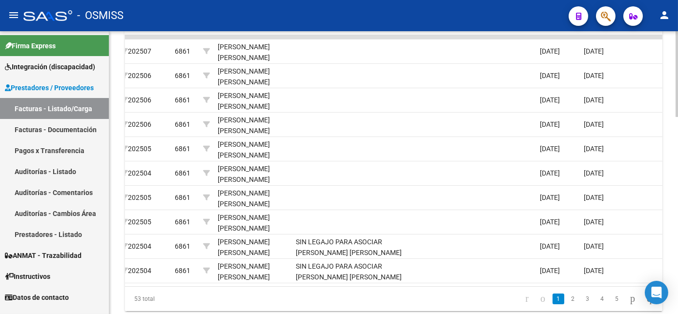
scroll to position [621, 0]
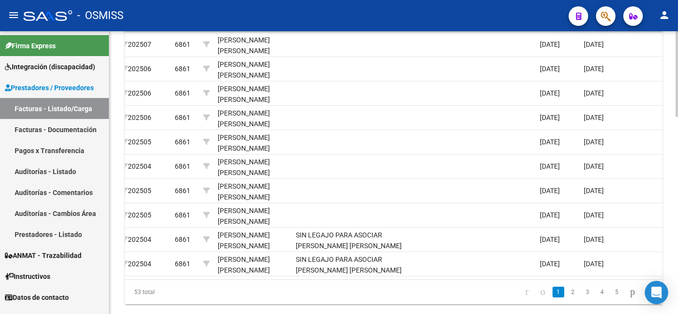
click at [678, 249] on html "menu - OSMISS person Firma Express Integración (discapacidad) Legajos Prestador…" at bounding box center [339, 157] width 678 height 314
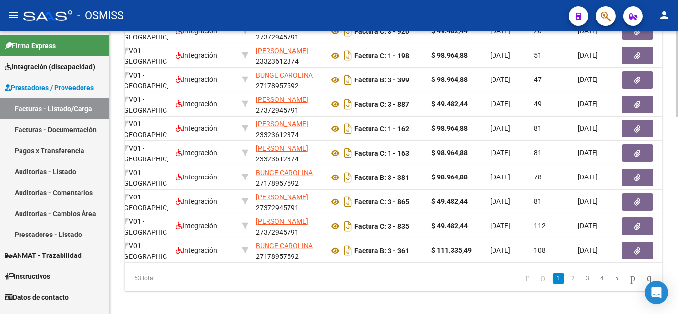
scroll to position [645, 0]
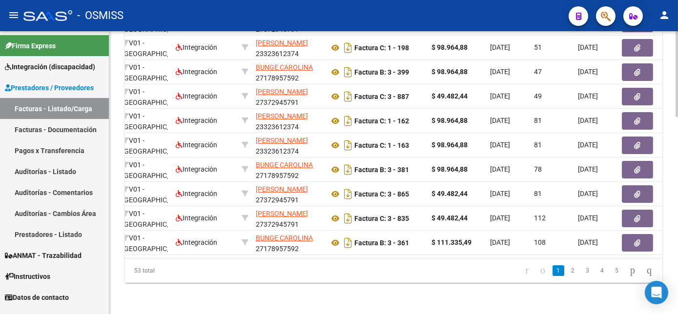
click at [677, 267] on div at bounding box center [677, 271] width 2 height 86
click at [567, 276] on link "2" at bounding box center [573, 271] width 12 height 11
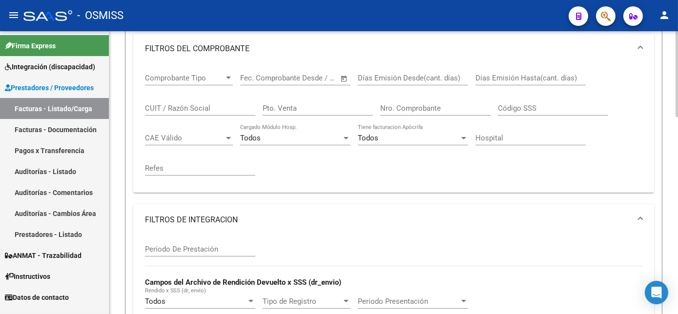
scroll to position [0, 0]
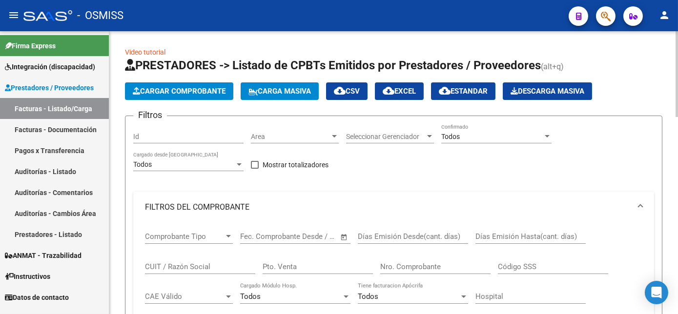
click at [676, 57] on div at bounding box center [677, 74] width 2 height 86
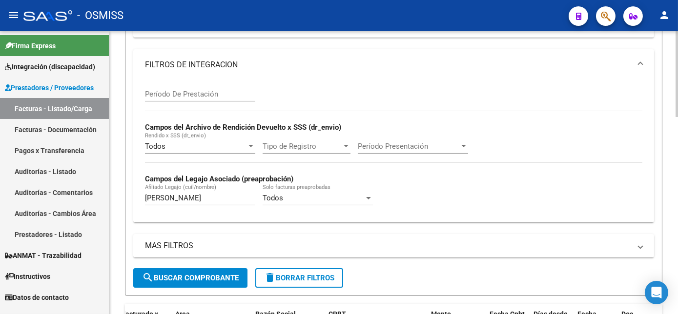
click at [678, 198] on html "menu - OSMISS person Firma Express Integración (discapacidad) Legajos Prestador…" at bounding box center [339, 157] width 678 height 314
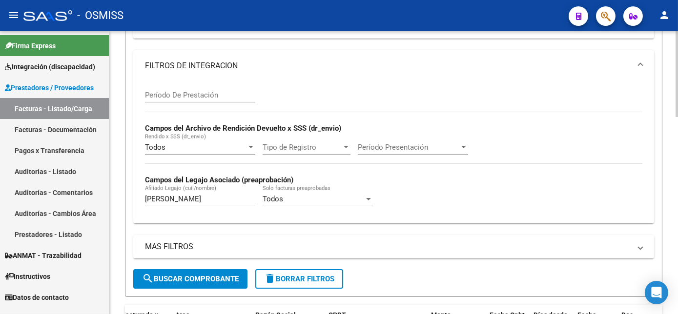
click at [301, 273] on button "delete Borrar Filtros" at bounding box center [299, 279] width 88 height 20
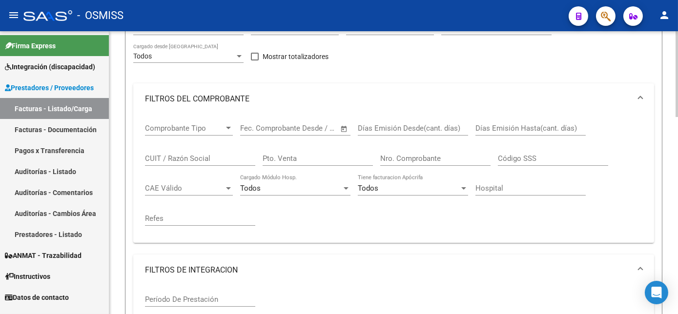
scroll to position [106, 0]
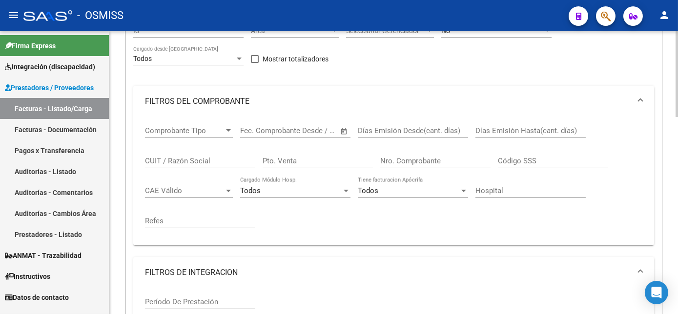
click at [174, 162] on input "CUIT / Razón Social" at bounding box center [200, 161] width 110 height 9
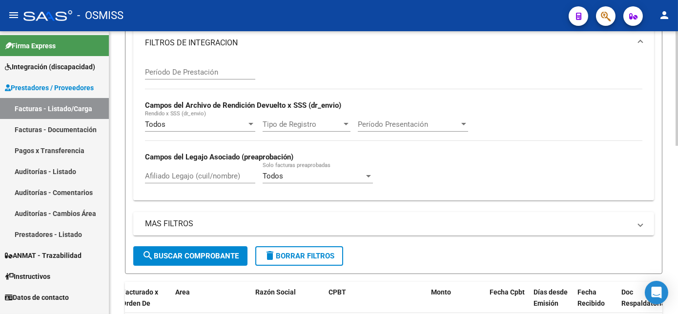
scroll to position [333, 0]
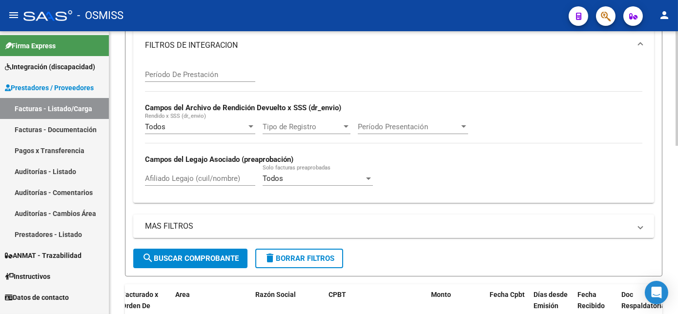
click at [678, 238] on html "menu - OSMISS person Firma Express Integración (discapacidad) Legajos Prestador…" at bounding box center [339, 157] width 678 height 314
type input "puglica"
click at [223, 259] on span "search Buscar Comprobante" at bounding box center [190, 258] width 97 height 9
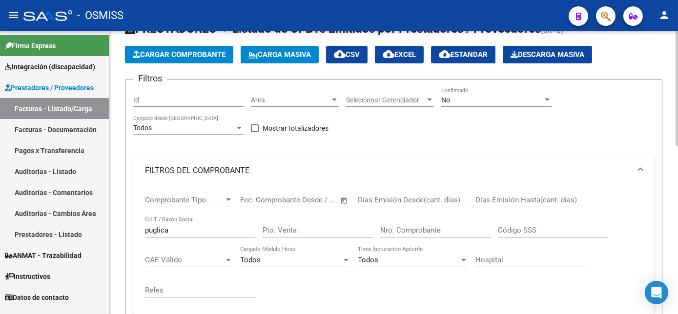
scroll to position [0, 0]
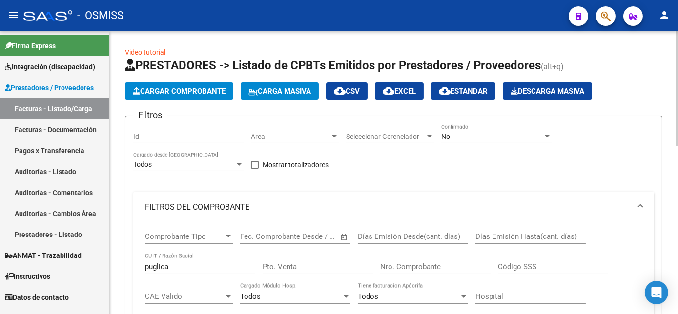
click at [520, 138] on div "No" at bounding box center [492, 137] width 102 height 8
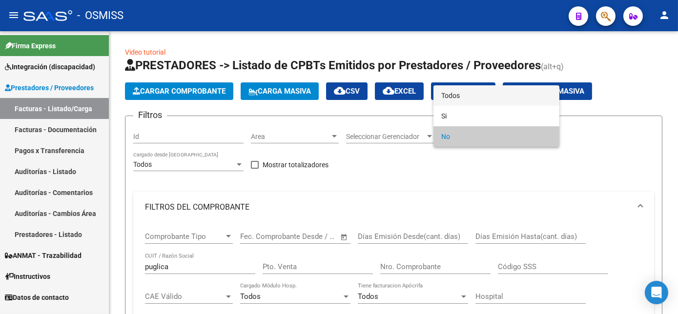
click at [493, 97] on span "Todos" at bounding box center [496, 95] width 110 height 21
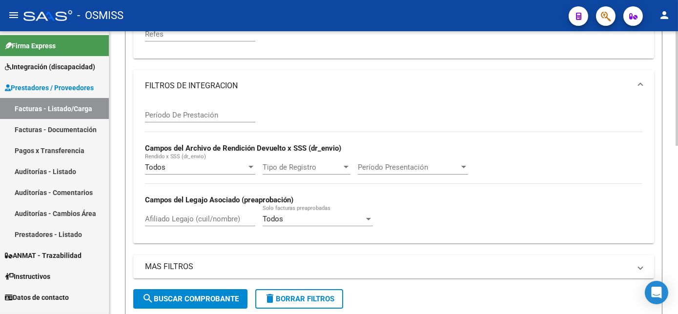
scroll to position [338, 0]
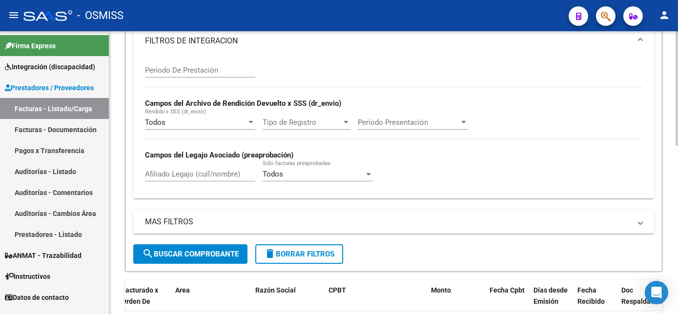
click at [678, 280] on html "menu - OSMISS person Firma Express Integración (discapacidad) Legajos Prestador…" at bounding box center [339, 157] width 678 height 314
click at [205, 250] on span "search Buscar Comprobante" at bounding box center [190, 253] width 97 height 9
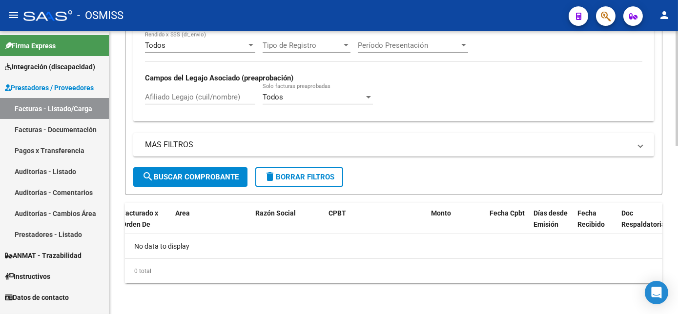
click at [678, 227] on html "menu - OSMISS person Firma Express Integración (discapacidad) Legajos Prestador…" at bounding box center [339, 157] width 678 height 314
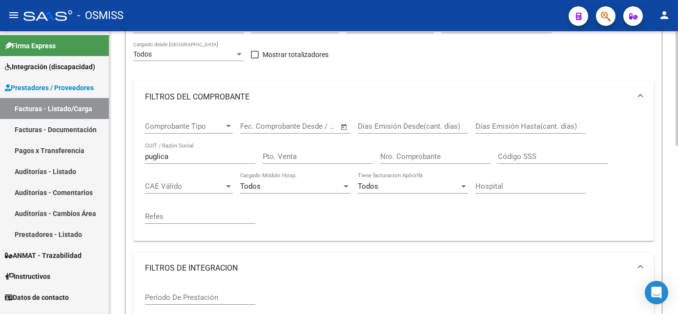
scroll to position [0, 0]
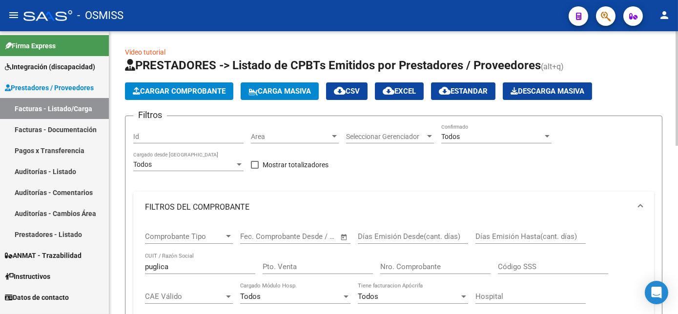
click at [678, 54] on html "menu - OSMISS person Firma Express Integración (discapacidad) Legajos Prestador…" at bounding box center [339, 157] width 678 height 314
